Goal: Task Accomplishment & Management: Manage account settings

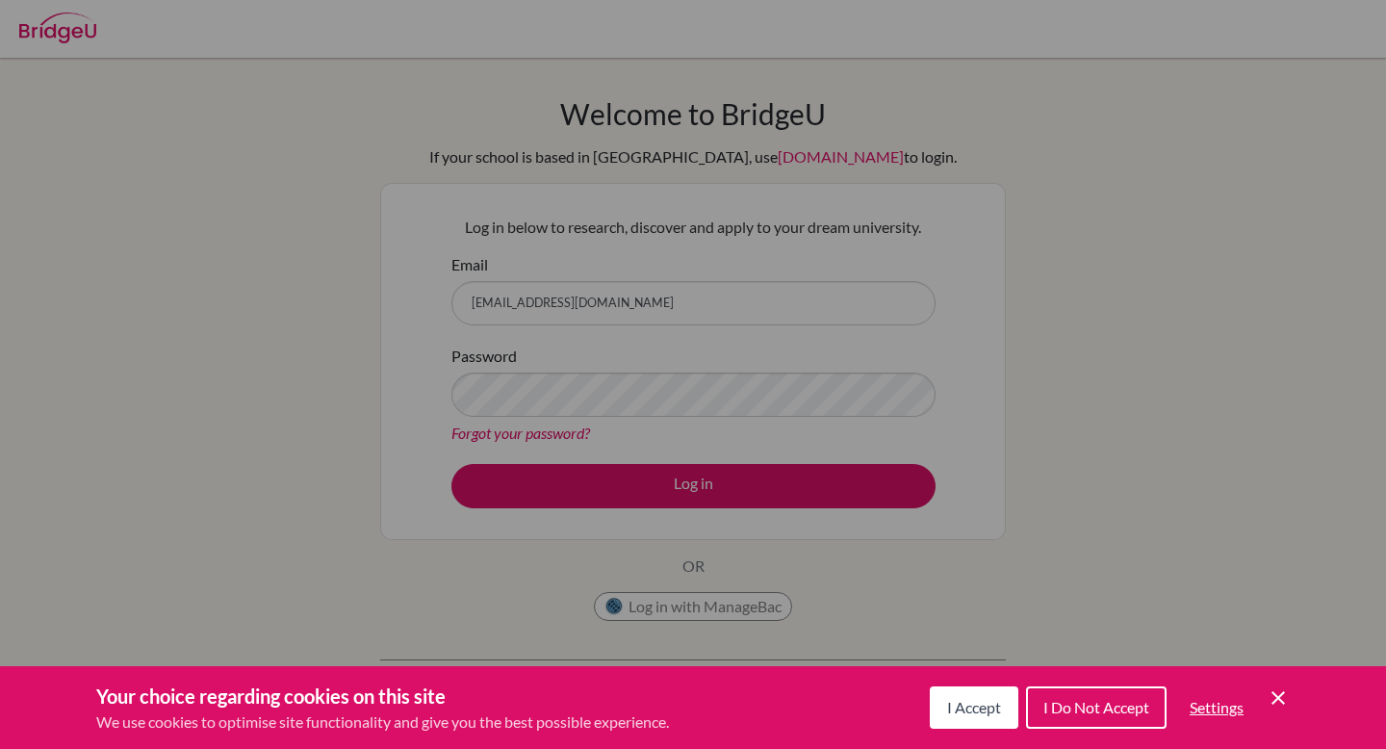
click at [969, 713] on span "I Accept" at bounding box center [974, 707] width 54 height 18
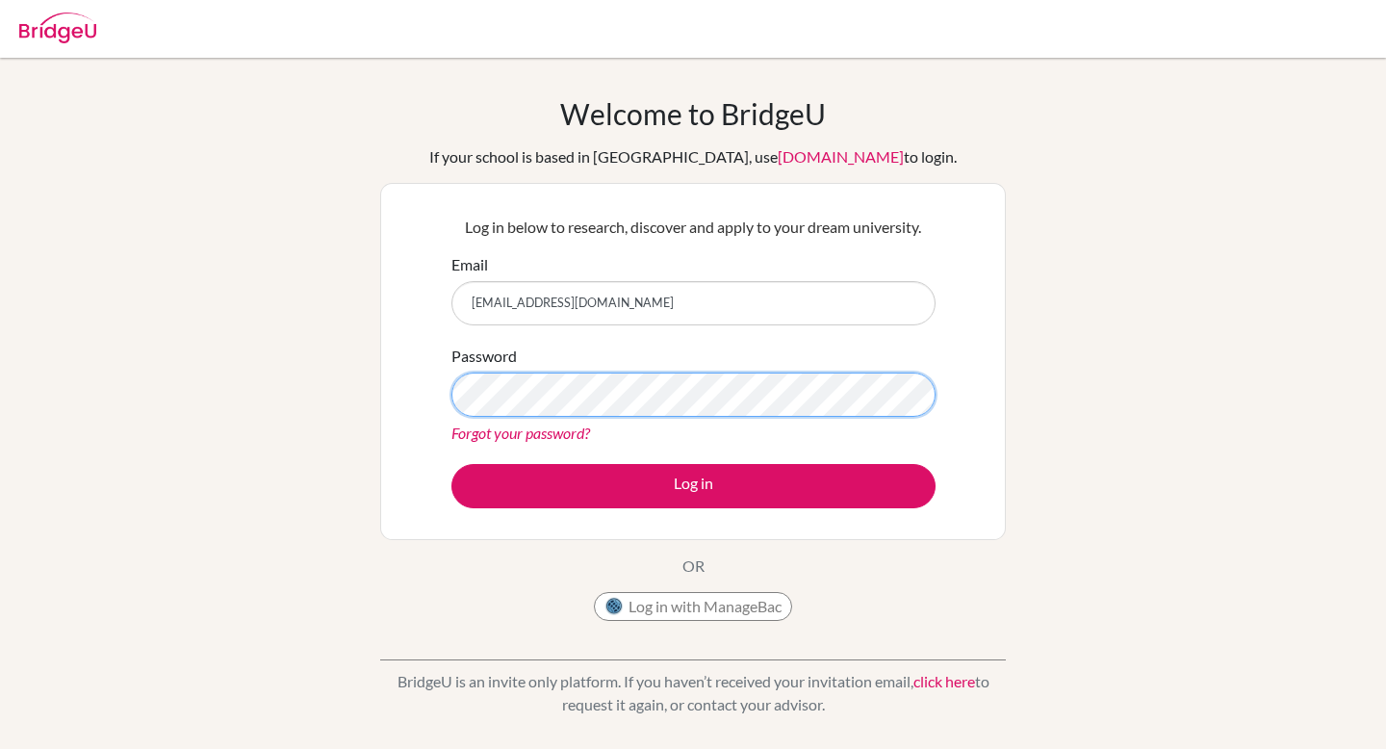
click at [451, 464] on button "Log in" at bounding box center [693, 486] width 484 height 44
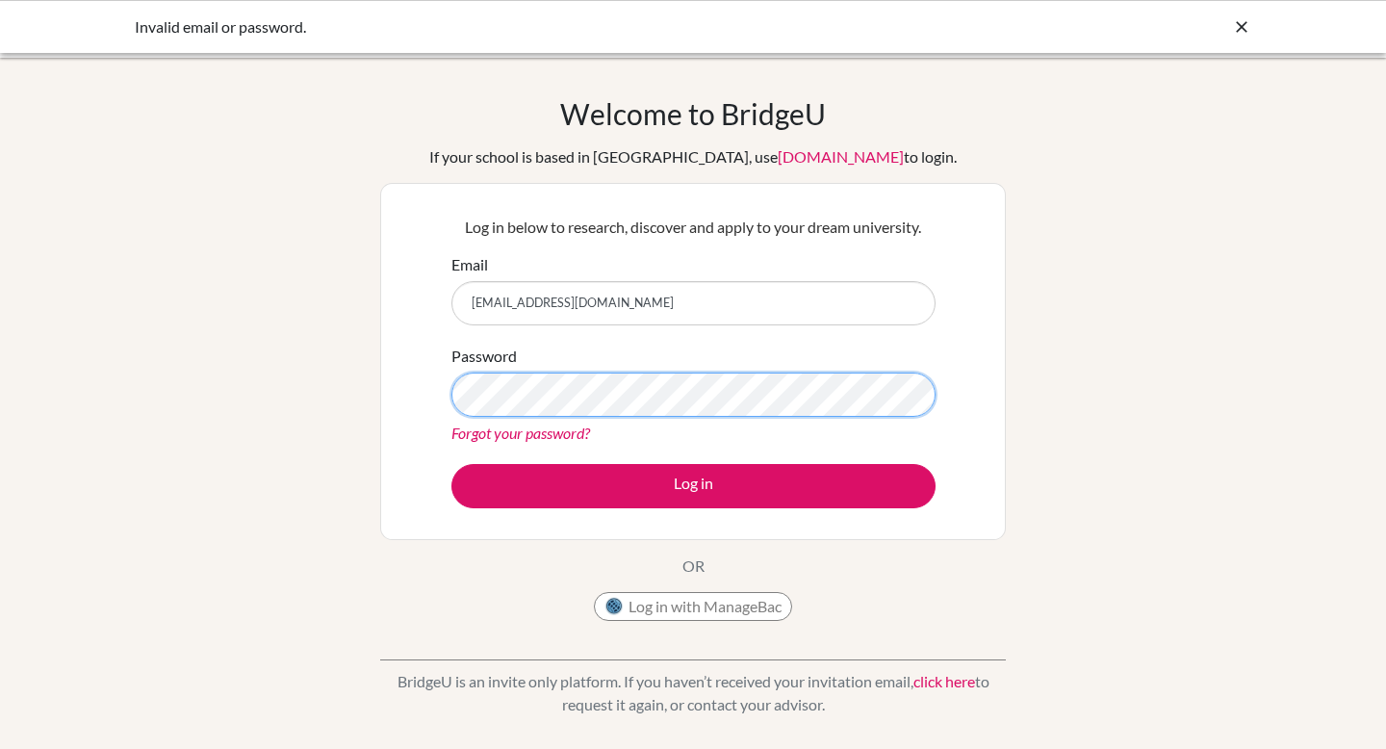
click at [451, 464] on button "Log in" at bounding box center [693, 486] width 484 height 44
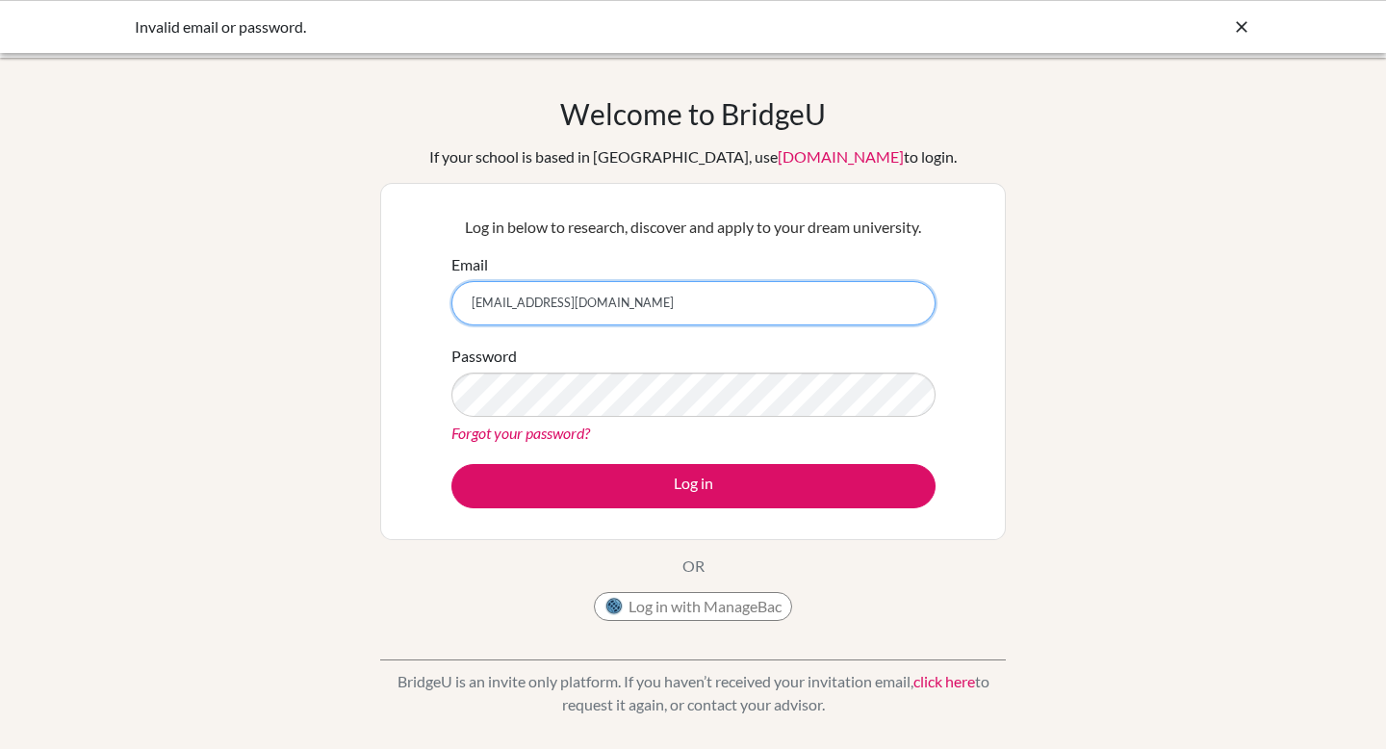
click at [522, 309] on input "[EMAIL_ADDRESS][DOMAIN_NAME]" at bounding box center [693, 303] width 484 height 44
type input "15813@blisankara.org"
click at [506, 366] on label "Password" at bounding box center [483, 356] width 65 height 23
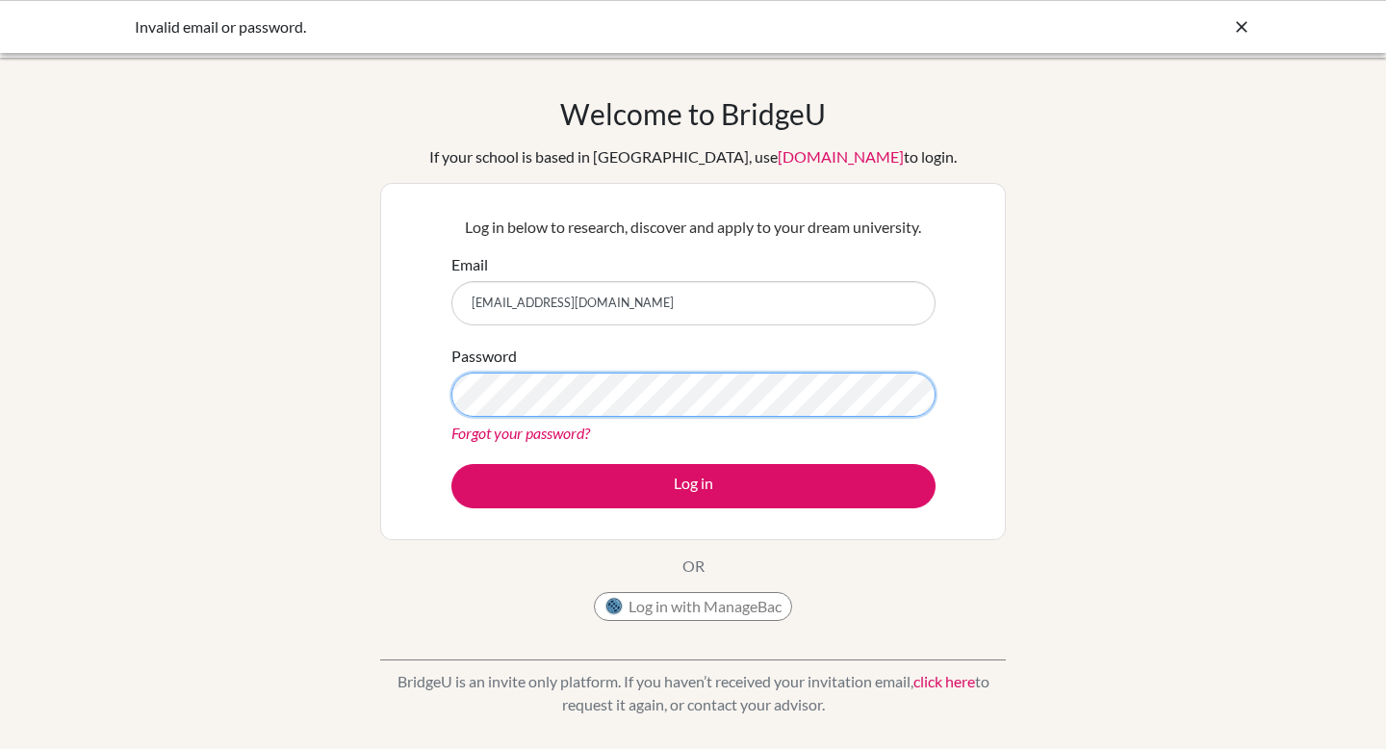
click at [451, 464] on button "Log in" at bounding box center [693, 486] width 484 height 44
